Goal: Task Accomplishment & Management: Manage account settings

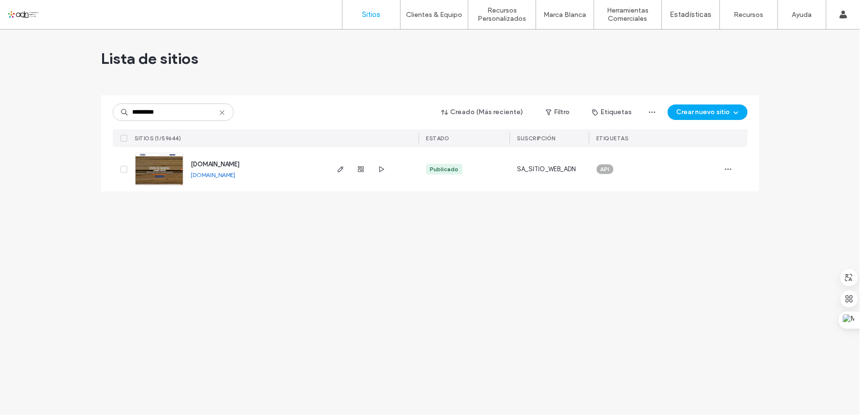
click at [208, 171] on div "[DOMAIN_NAME]" at bounding box center [213, 175] width 45 height 8
click at [230, 175] on link "[DOMAIN_NAME]" at bounding box center [213, 174] width 45 height 7
click at [602, 173] on span "API" at bounding box center [605, 169] width 9 height 9
click at [616, 162] on icon at bounding box center [614, 162] width 4 height 4
click at [627, 183] on div at bounding box center [654, 169] width 131 height 45
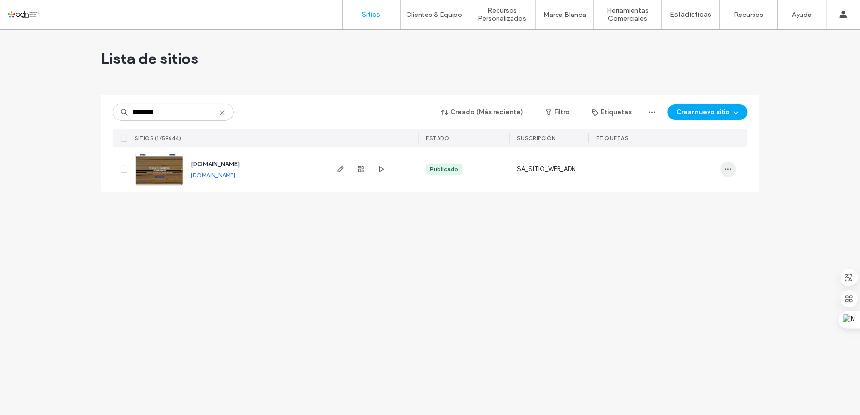
click at [734, 168] on span "button" at bounding box center [728, 169] width 15 height 15
click at [687, 221] on span "Asignar etiqueta" at bounding box center [680, 219] width 50 height 10
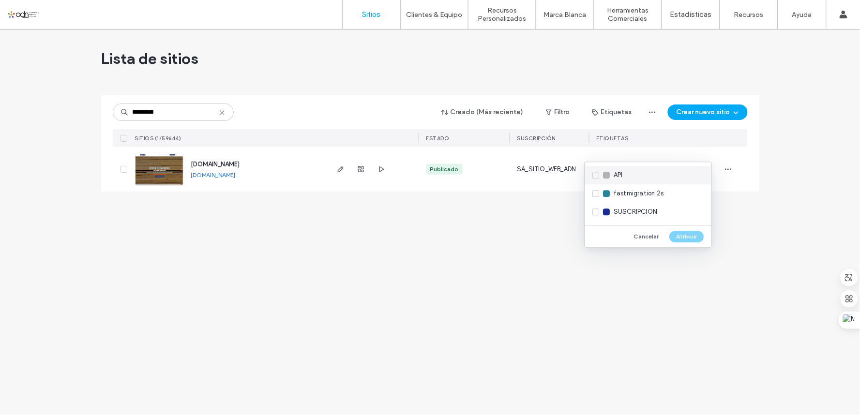
click at [594, 171] on div "API" at bounding box center [648, 175] width 127 height 18
click at [678, 230] on div "Cancelar Atribuir" at bounding box center [648, 236] width 127 height 22
click at [685, 230] on div "Cancelar Atribuir" at bounding box center [648, 236] width 127 height 22
click at [694, 235] on button "Atribuir" at bounding box center [687, 237] width 34 height 12
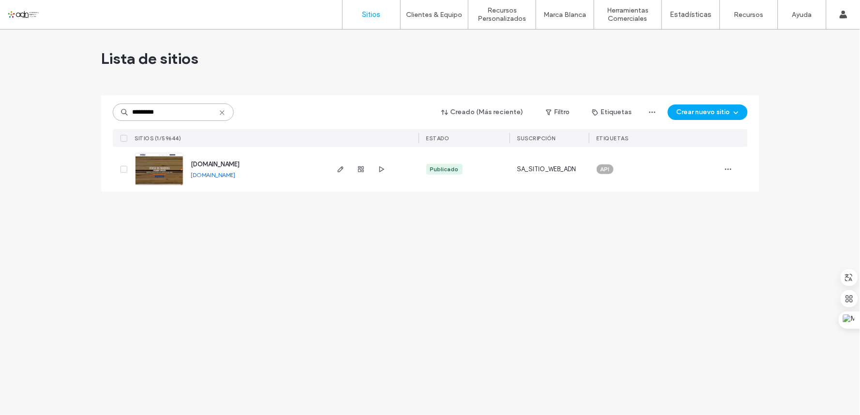
click at [142, 115] on input "*********" at bounding box center [173, 112] width 121 height 17
paste input
type input "*********"
click at [224, 173] on link "[DOMAIN_NAME]" at bounding box center [213, 174] width 45 height 7
